Goal: Task Accomplishment & Management: Use online tool/utility

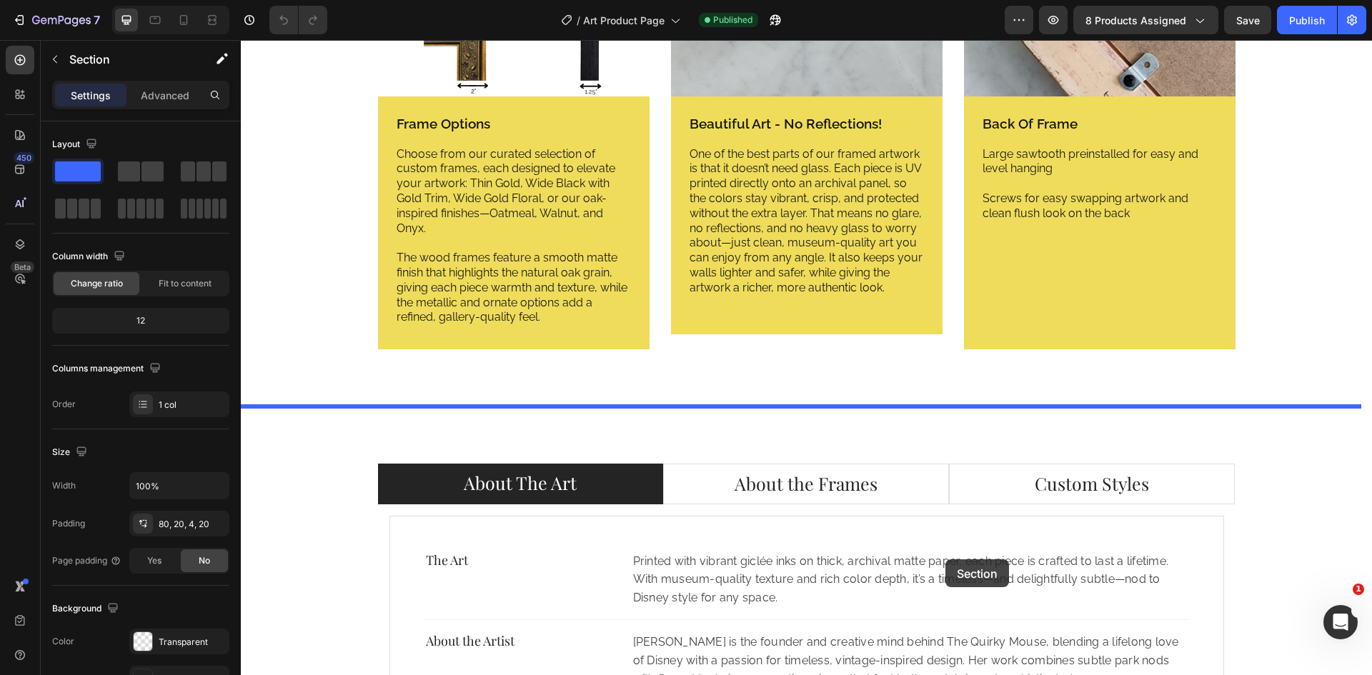
scroll to position [2410, 0]
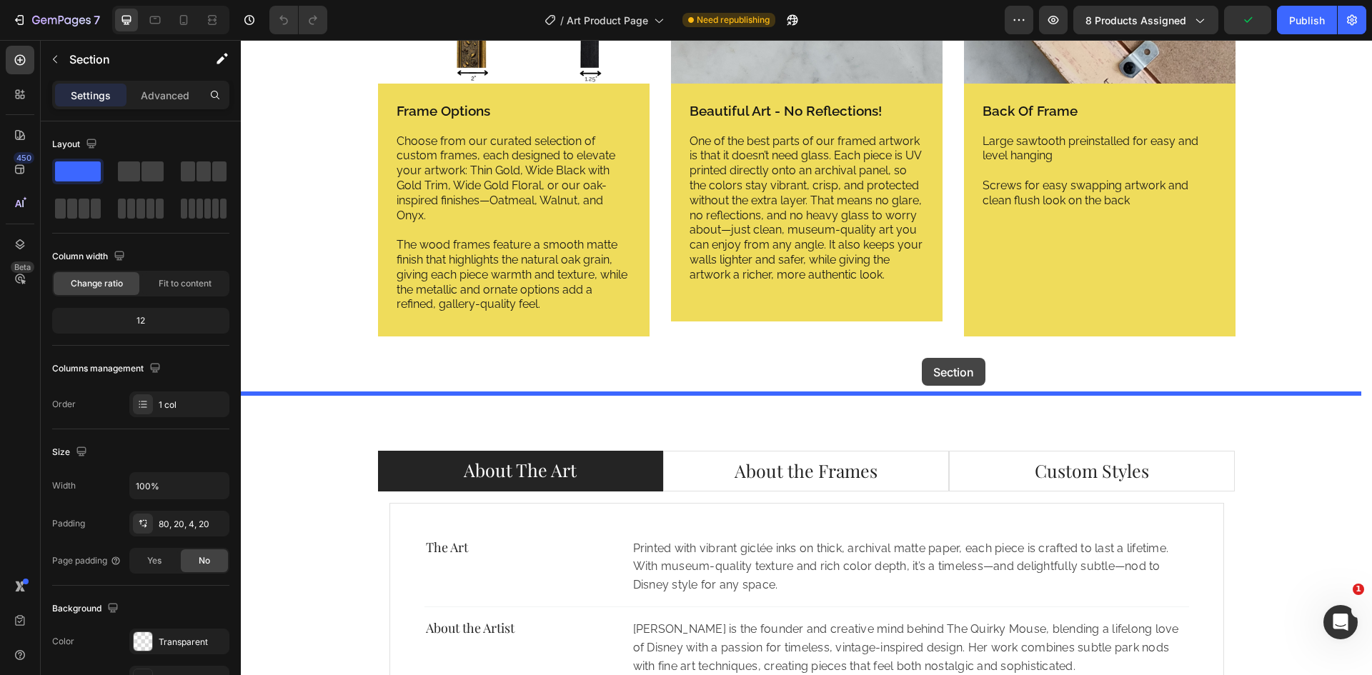
drag, startPoint x: 1006, startPoint y: 47, endPoint x: 922, endPoint y: 358, distance: 322.1
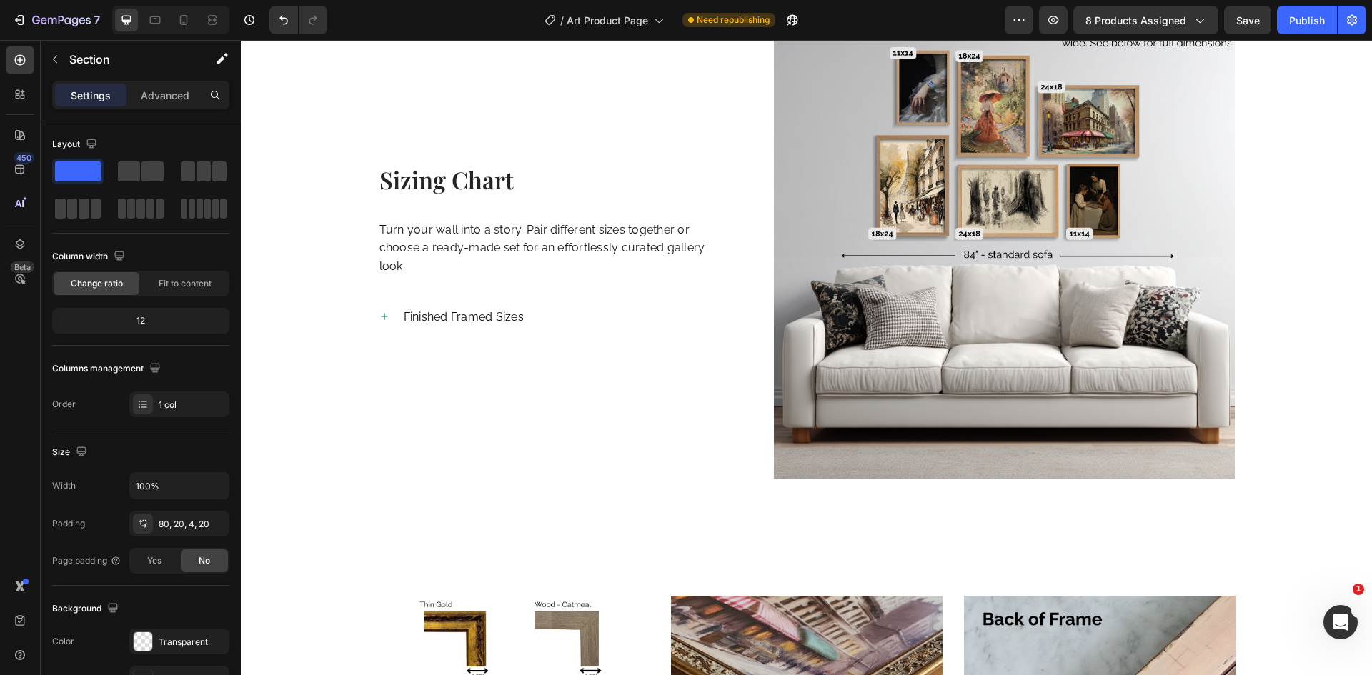
scroll to position [1578, 0]
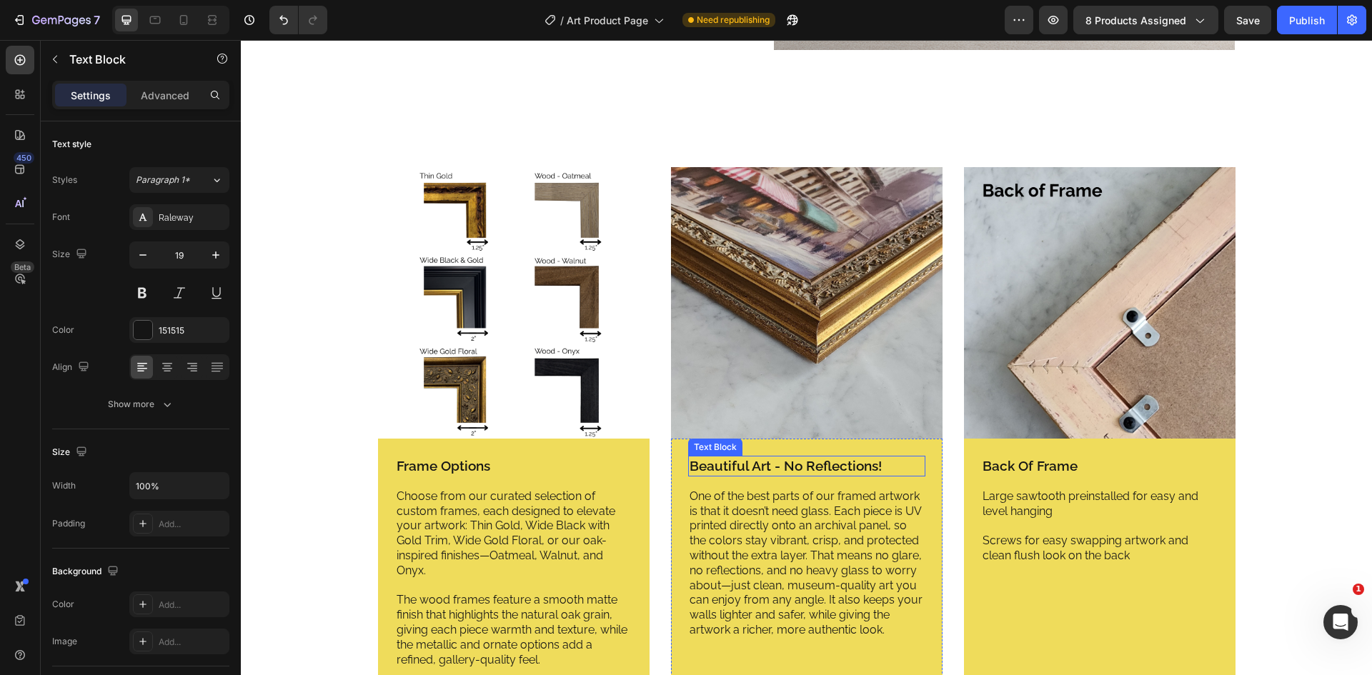
click at [839, 472] on p "Beautiful Art - No Reflections!" at bounding box center [807, 466] width 234 height 18
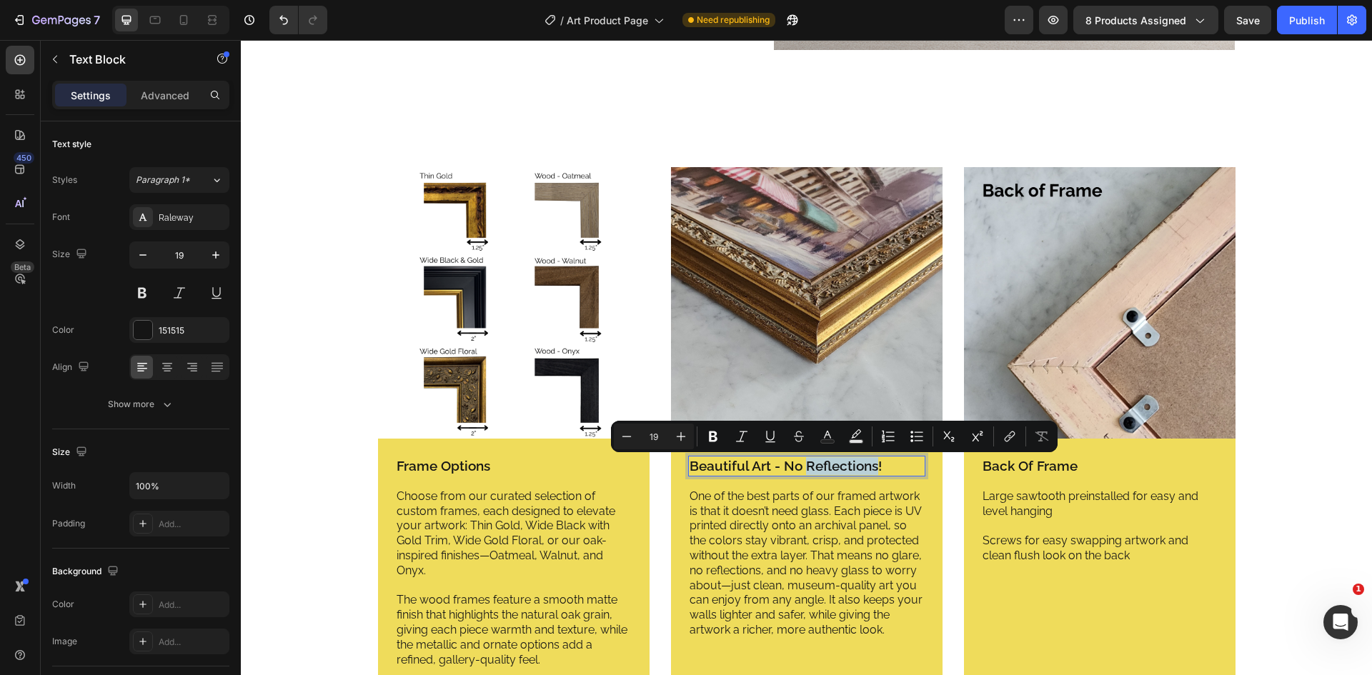
click at [868, 466] on p "Beautiful Art - No Reflections!" at bounding box center [807, 466] width 234 height 18
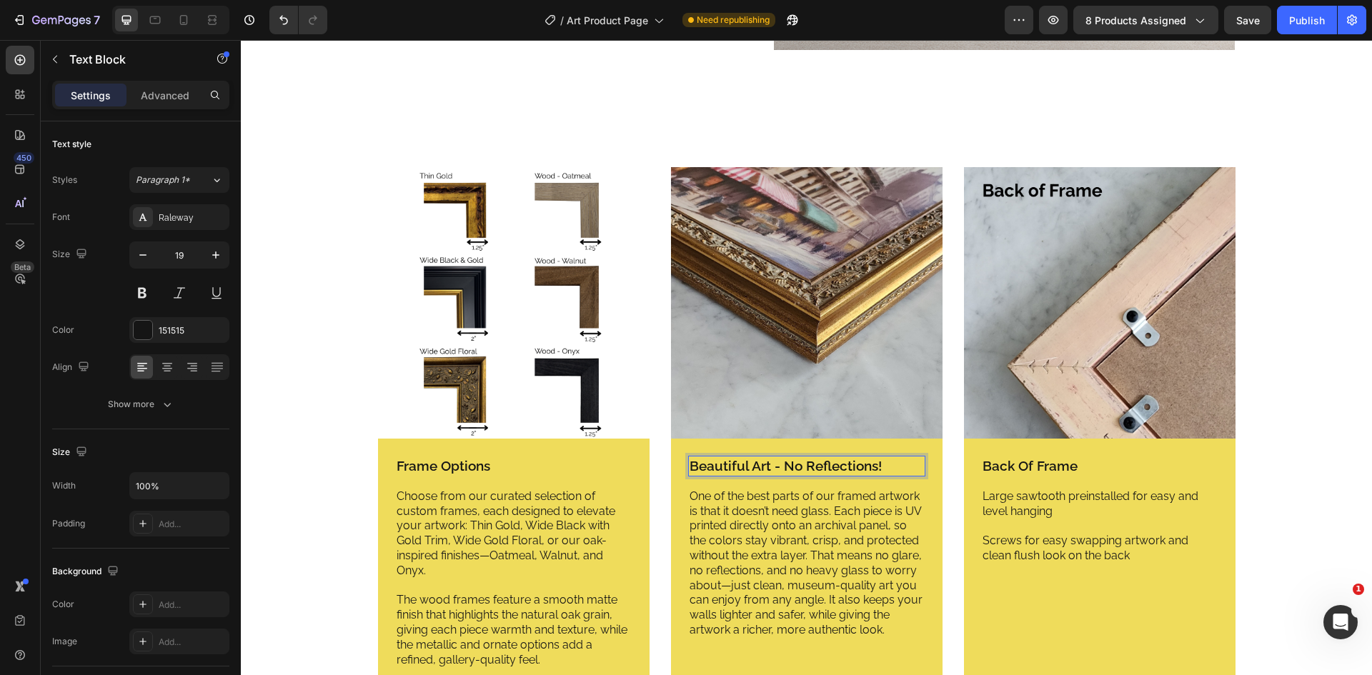
click at [876, 466] on p "Beautiful Art - No Reflections!" at bounding box center [807, 466] width 234 height 18
click at [858, 525] on p "One of the best parts of our framed artwork is that it doesn’t need glass. Each…" at bounding box center [807, 564] width 234 height 149
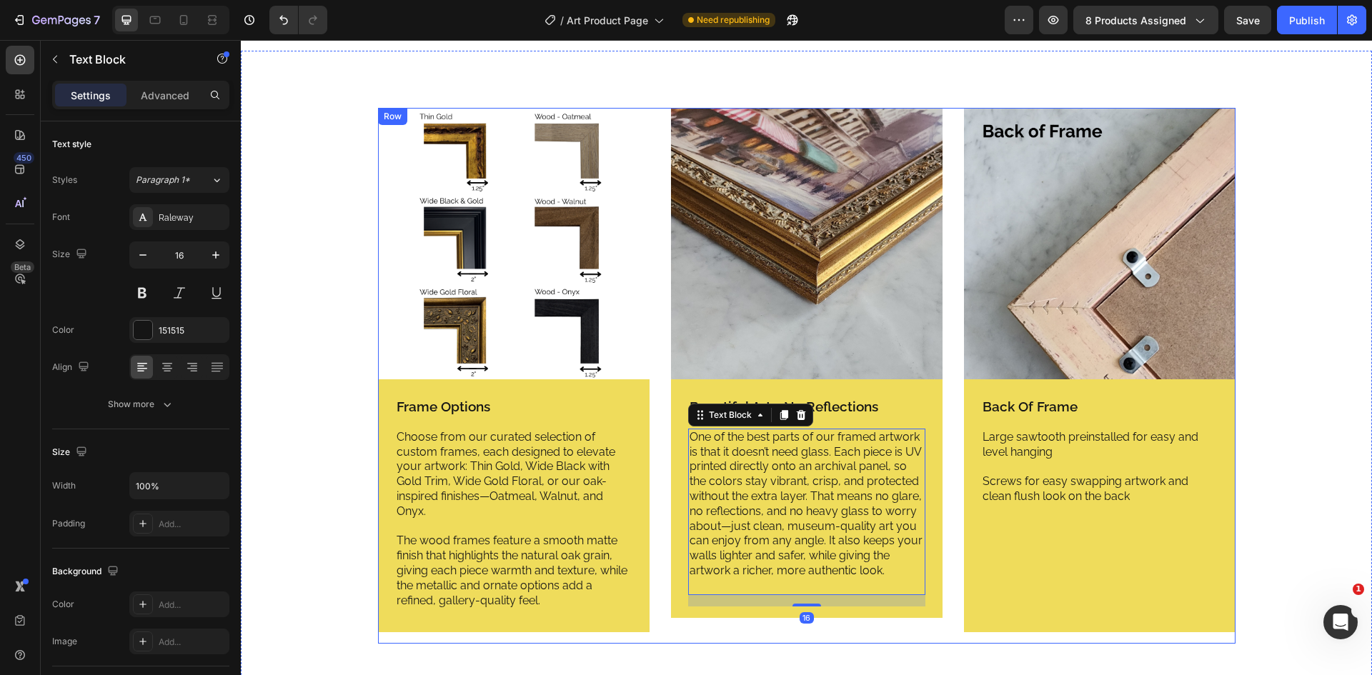
scroll to position [1792, 0]
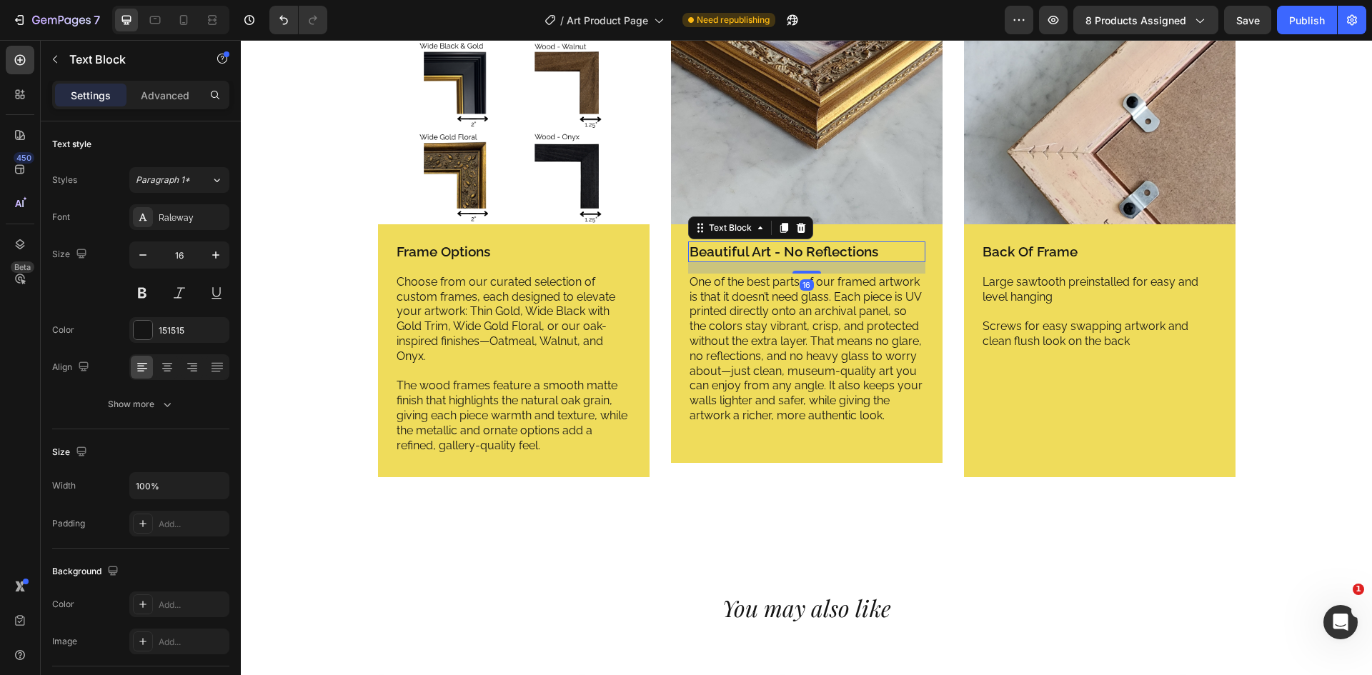
click at [863, 247] on p "Beautiful Art - No Reflections" at bounding box center [807, 252] width 234 height 18
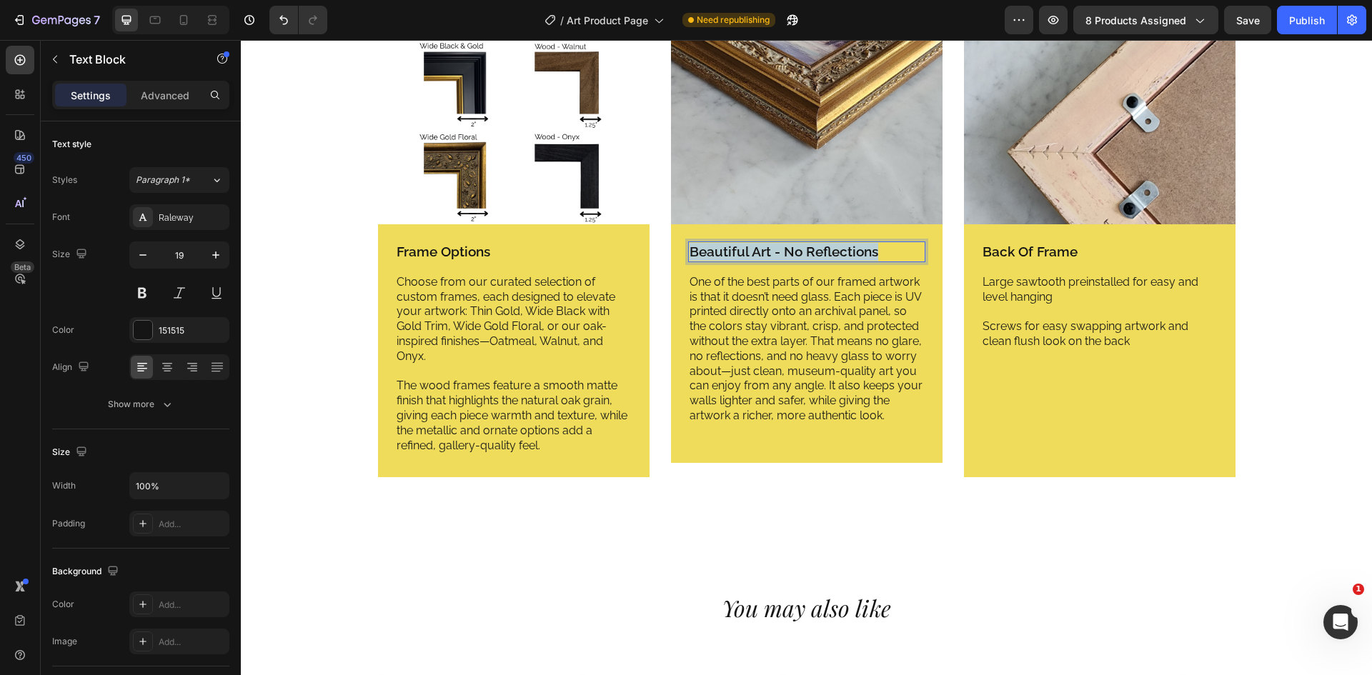
click at [863, 247] on p "Beautiful Art - No Reflections" at bounding box center [807, 252] width 234 height 18
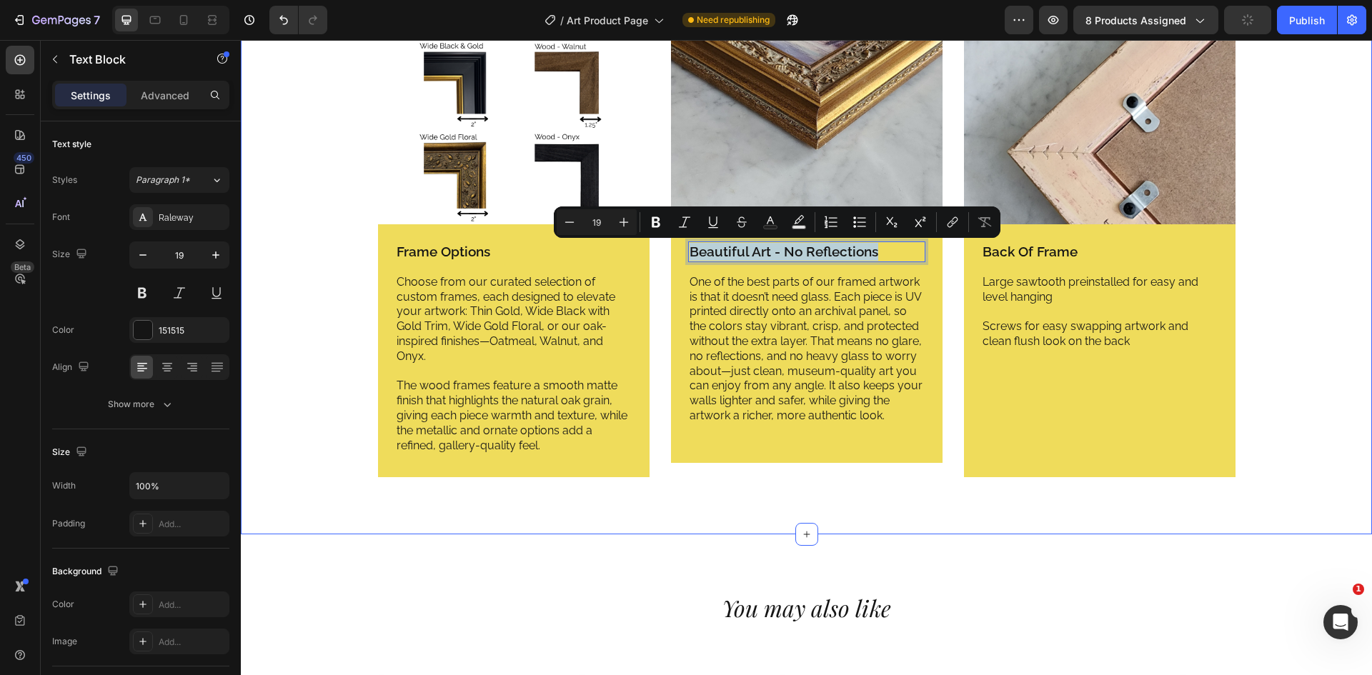
click at [1260, 253] on div "Image Frame Options Text Block Choose from our curated selection of custom fram…" at bounding box center [807, 226] width 1110 height 547
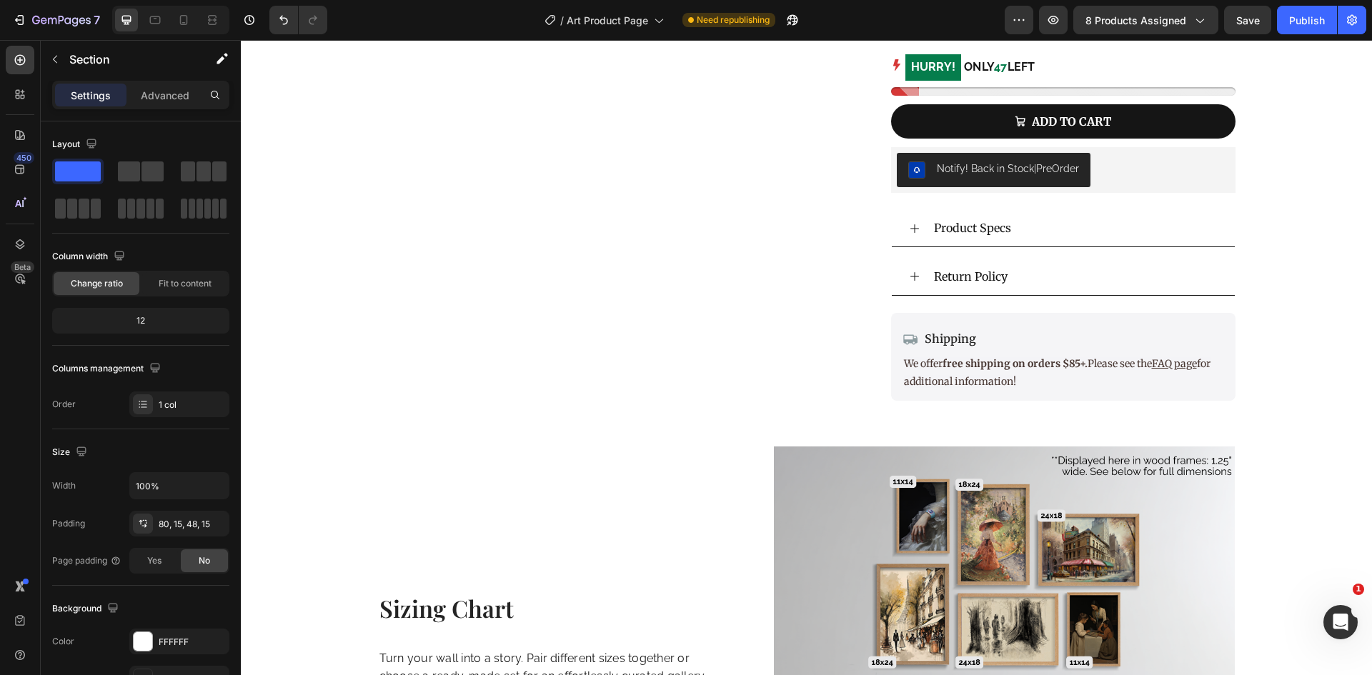
scroll to position [1221, 0]
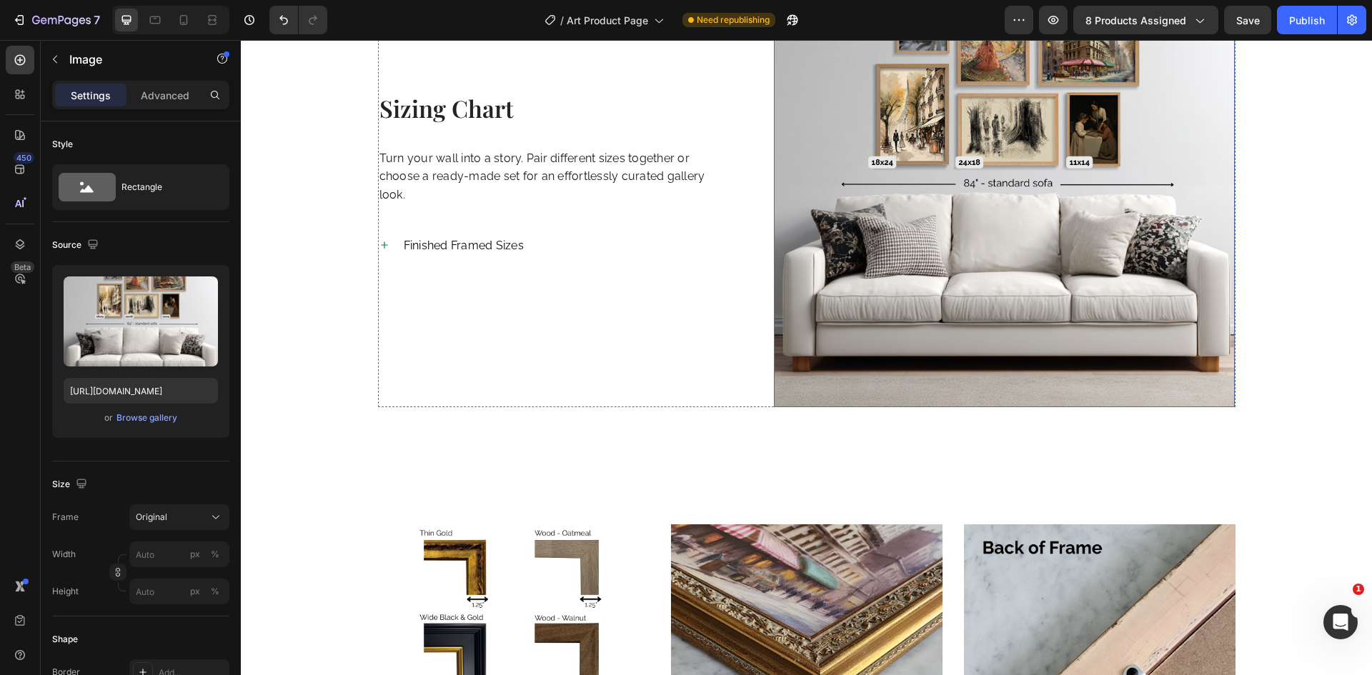
click at [869, 162] on img at bounding box center [1004, 176] width 461 height 461
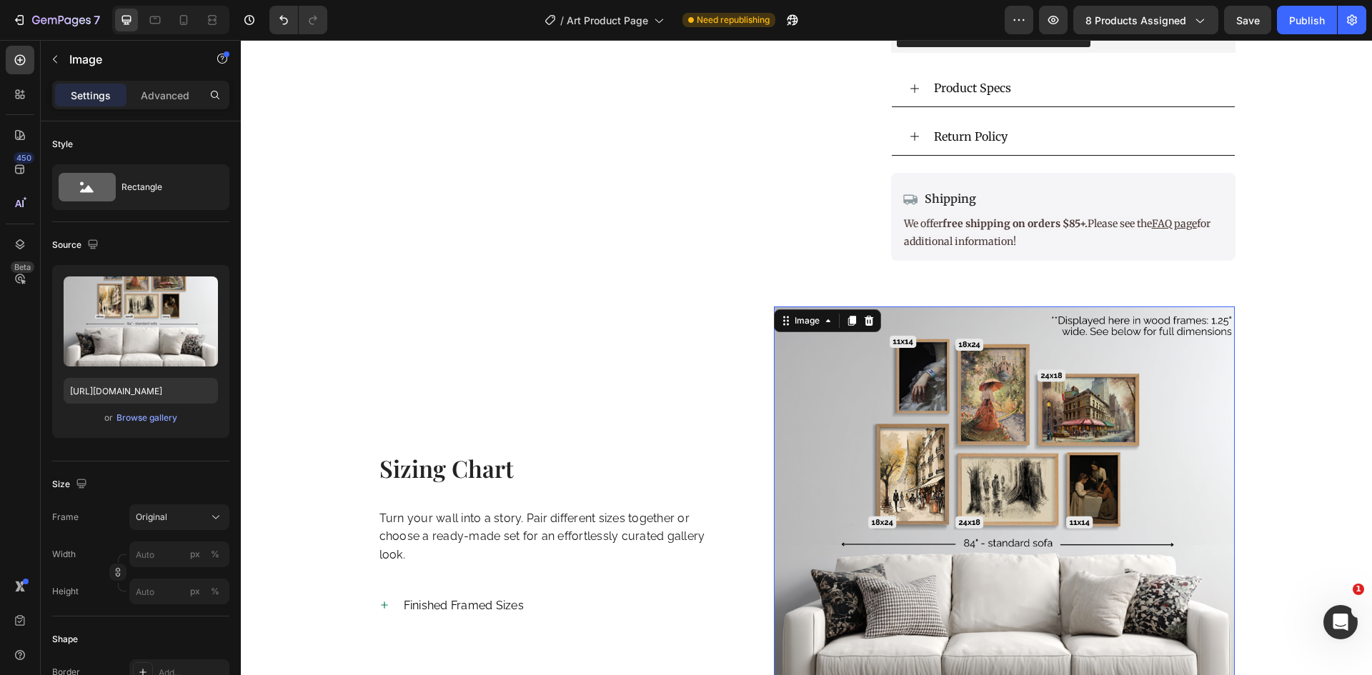
scroll to position [863, 0]
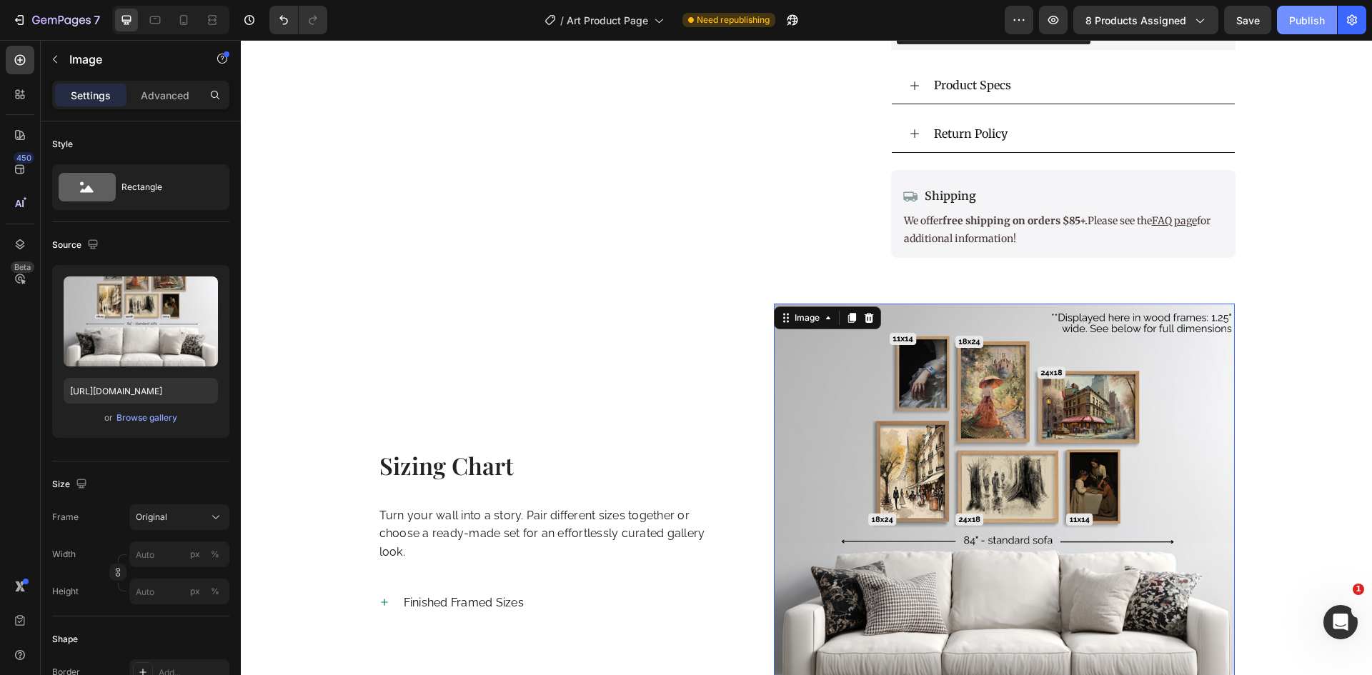
click at [1316, 28] on button "Publish" at bounding box center [1307, 20] width 60 height 29
